Goal: Find specific page/section: Find specific page/section

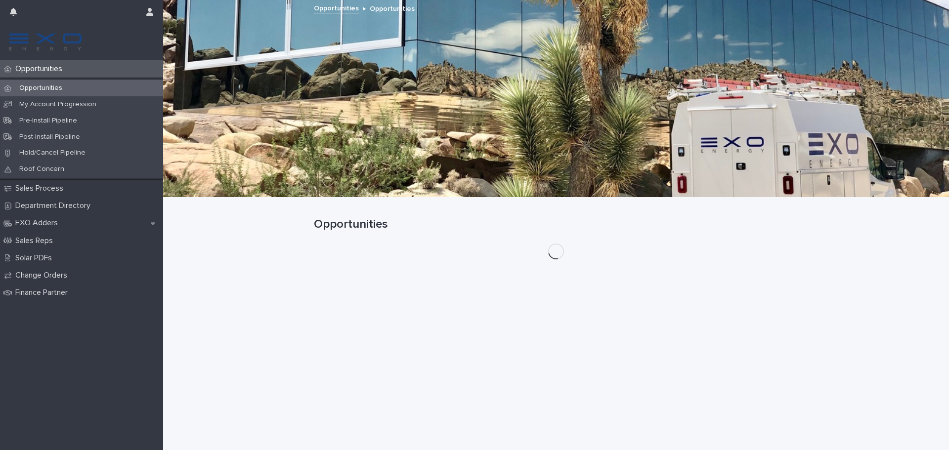
click at [89, 88] on div "Opportunities" at bounding box center [81, 88] width 163 height 16
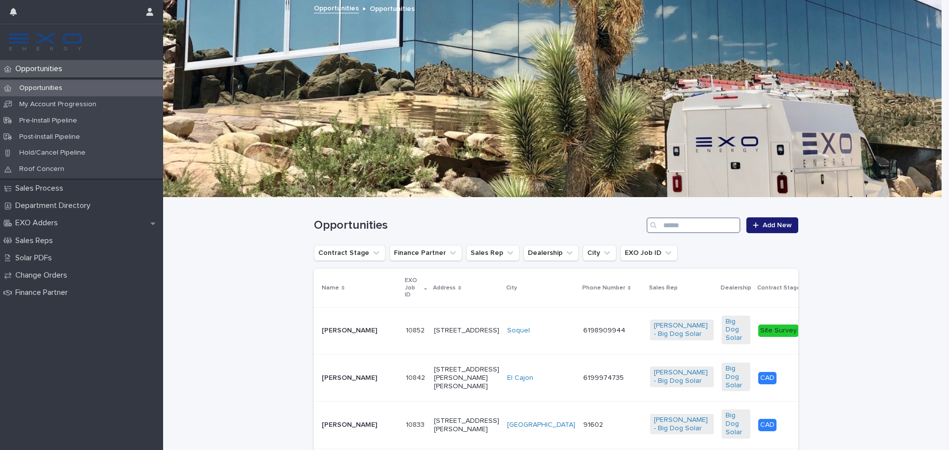
click at [706, 230] on input "Search" at bounding box center [693, 225] width 94 height 16
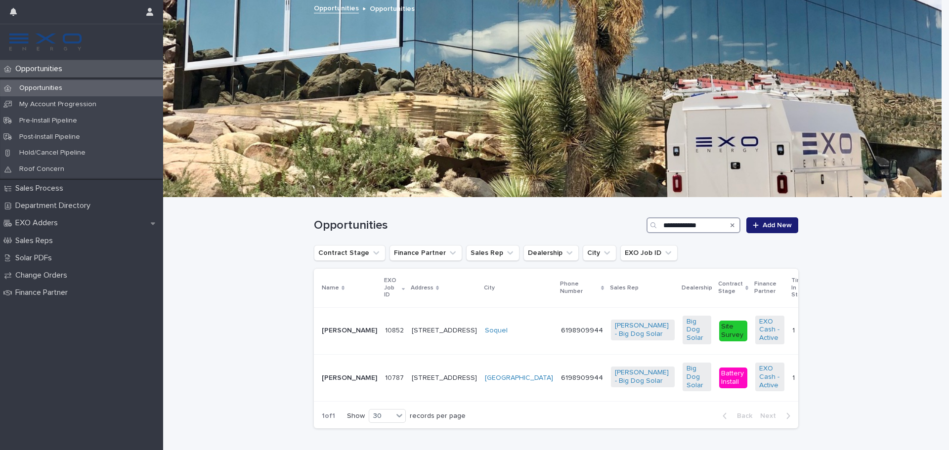
type input "**********"
